Goal: Information Seeking & Learning: Check status

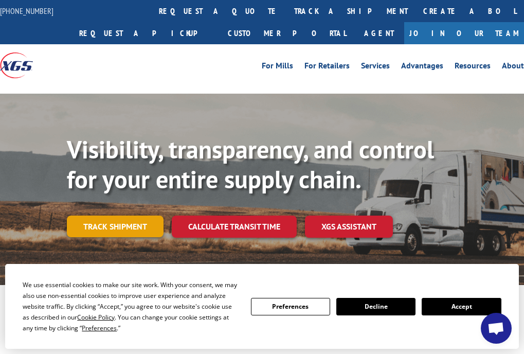
click at [129, 221] on link "Track shipment" at bounding box center [115, 226] width 97 height 22
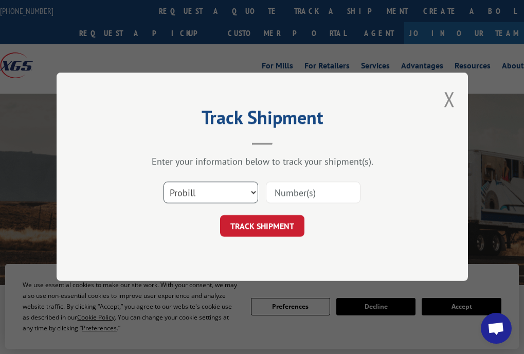
click at [225, 195] on select "Select category... Probill BOL PO" at bounding box center [210, 193] width 95 height 22
click at [272, 191] on input at bounding box center [313, 193] width 95 height 22
click at [232, 195] on select "Select category... Probill BOL PO" at bounding box center [210, 193] width 95 height 22
select select "po"
click at [163, 182] on select "Select category... Probill BOL PO" at bounding box center [210, 193] width 95 height 22
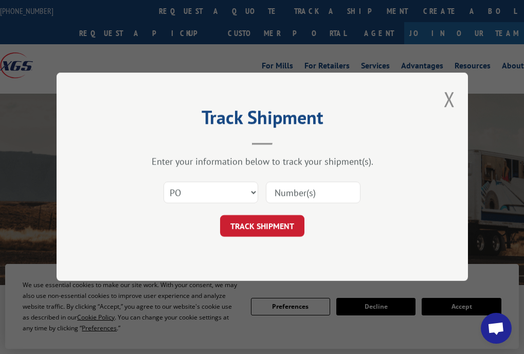
click at [288, 194] on input at bounding box center [313, 193] width 95 height 22
paste input "Xpress Global Systems"
type input "Xpress Global Systems"
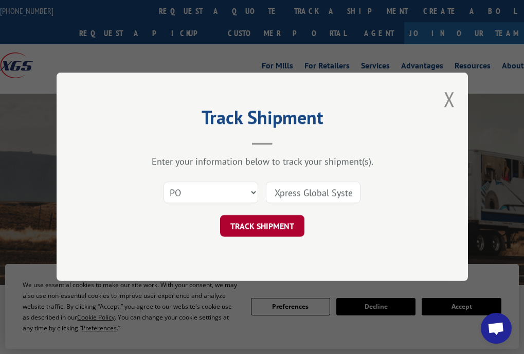
click at [270, 224] on button "TRACK SHIPMENT" at bounding box center [262, 226] width 84 height 22
